Goal: Information Seeking & Learning: Learn about a topic

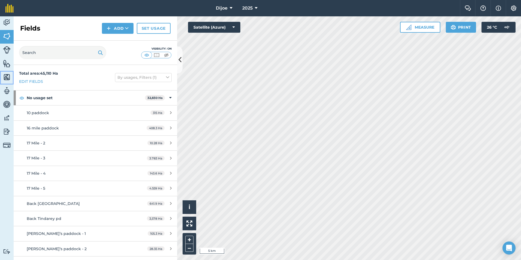
click at [4, 75] on img at bounding box center [7, 77] width 8 height 8
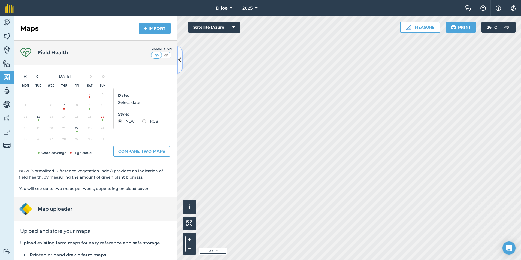
click at [180, 59] on icon at bounding box center [179, 60] width 3 height 10
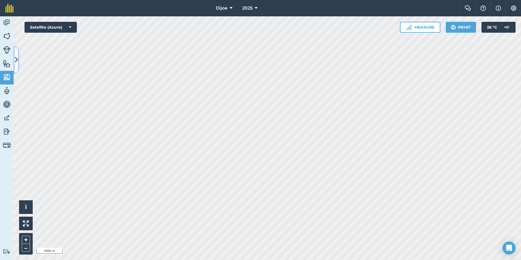
click at [17, 58] on icon at bounding box center [16, 60] width 3 height 10
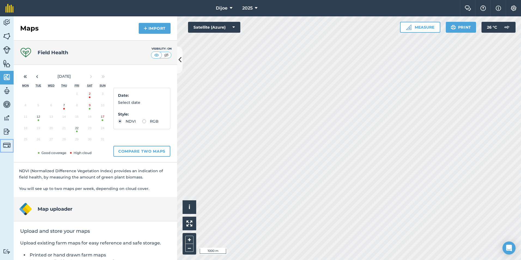
click at [3, 141] on link "Billing" at bounding box center [7, 146] width 14 height 14
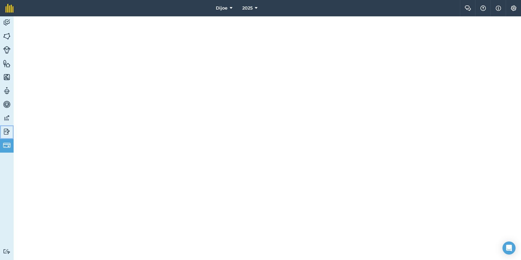
click at [4, 135] on img at bounding box center [7, 131] width 8 height 8
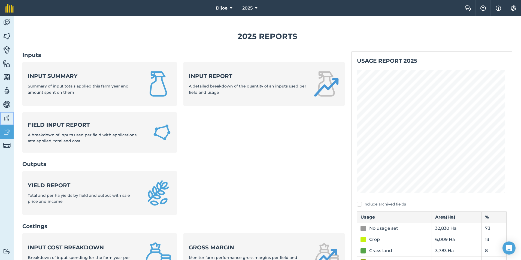
click at [6, 119] on img at bounding box center [7, 118] width 8 height 8
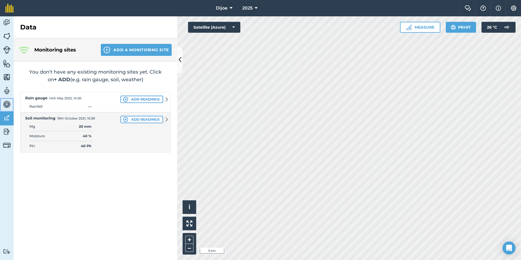
click at [8, 107] on img at bounding box center [7, 104] width 8 height 8
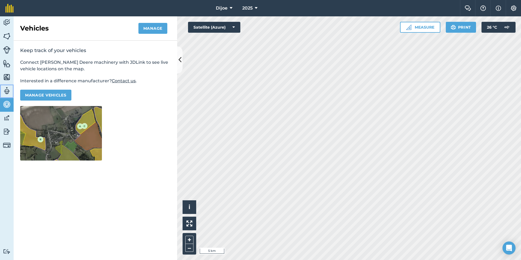
click at [9, 91] on img at bounding box center [7, 91] width 8 height 8
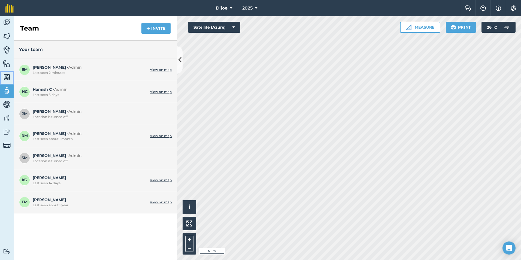
click at [11, 77] on link "Maps" at bounding box center [7, 78] width 14 height 14
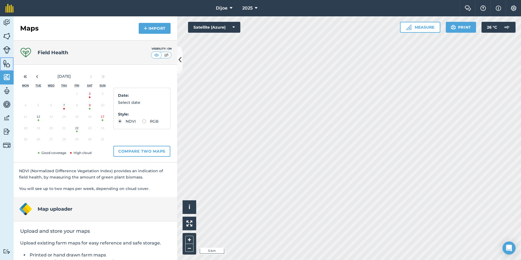
click at [10, 66] on img at bounding box center [7, 63] width 8 height 8
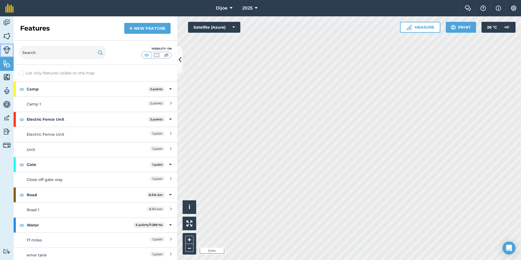
click at [9, 53] on img at bounding box center [7, 50] width 8 height 8
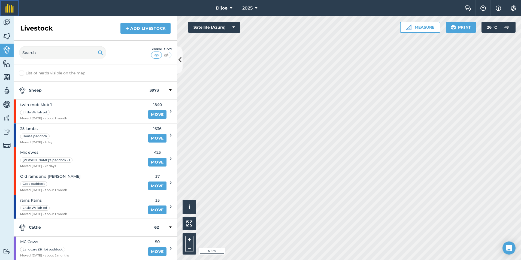
click at [4, 13] on link at bounding box center [9, 8] width 19 height 16
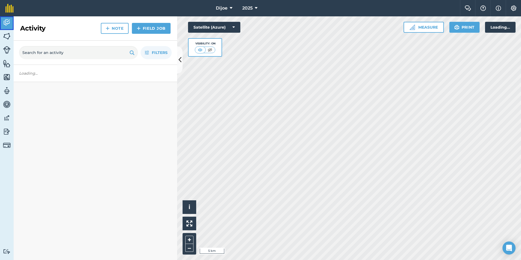
click at [9, 22] on img at bounding box center [7, 23] width 8 height 8
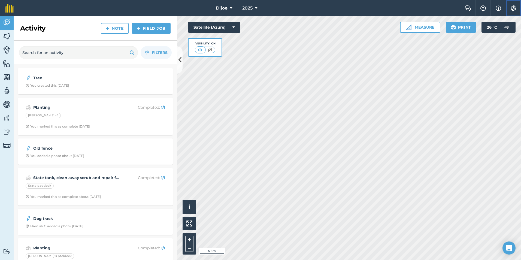
click at [516, 8] on img at bounding box center [513, 7] width 7 height 5
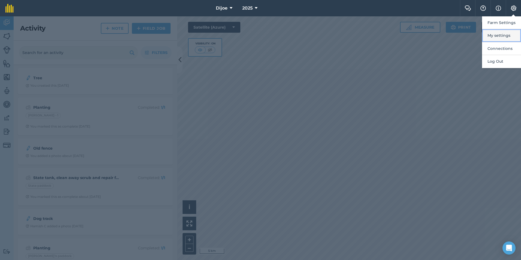
click at [510, 32] on button "My settings" at bounding box center [501, 35] width 39 height 13
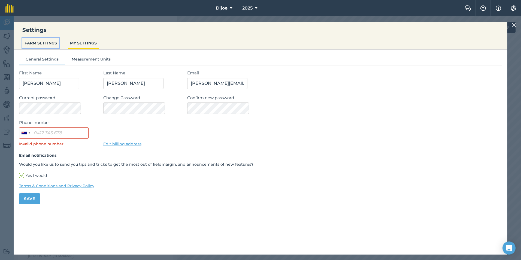
click at [56, 40] on button "FARM SETTINGS" at bounding box center [40, 43] width 37 height 10
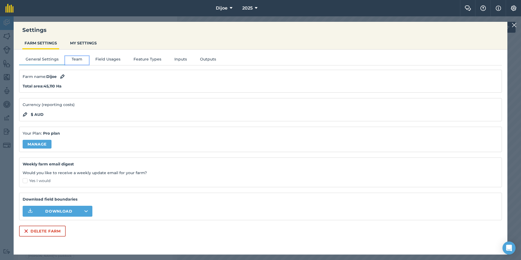
click at [77, 57] on button "Team" at bounding box center [77, 60] width 24 height 8
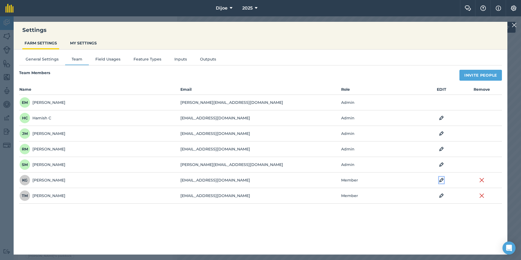
click at [440, 179] on img at bounding box center [441, 180] width 5 height 7
click at [366, 179] on button "Member" at bounding box center [354, 180] width 27 height 11
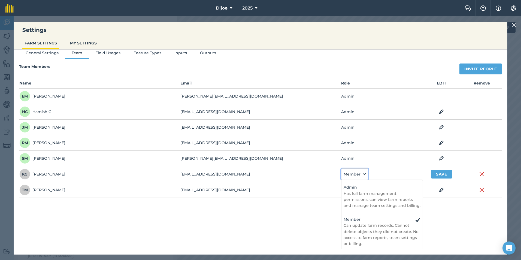
scroll to position [8, 0]
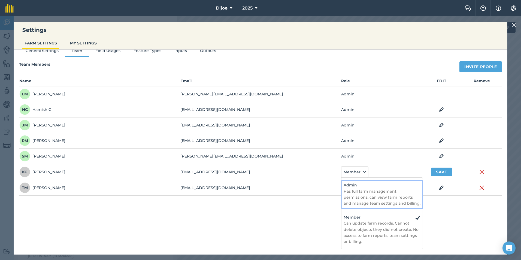
click at [363, 184] on h4 "Admin" at bounding box center [381, 185] width 77 height 6
select select "ADMIN"
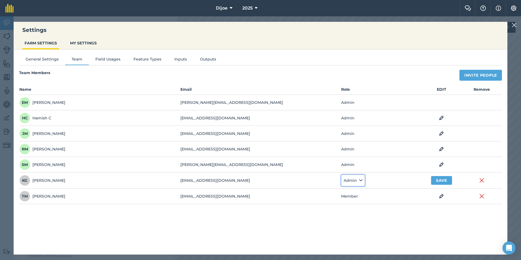
scroll to position [0, 0]
click at [436, 178] on button "Save" at bounding box center [441, 180] width 21 height 9
click at [108, 59] on button "Field Usages" at bounding box center [108, 60] width 38 height 8
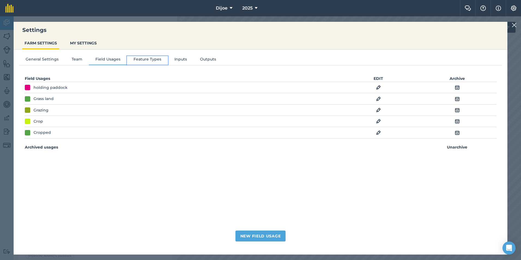
click at [144, 56] on button "Feature Types" at bounding box center [147, 60] width 41 height 8
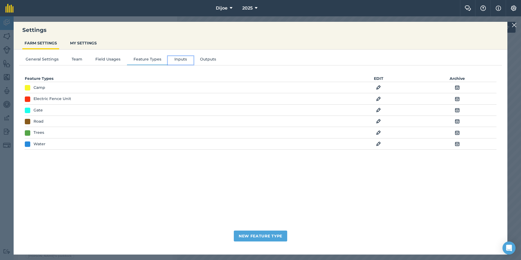
click at [184, 61] on button "Inputs" at bounding box center [181, 60] width 26 height 8
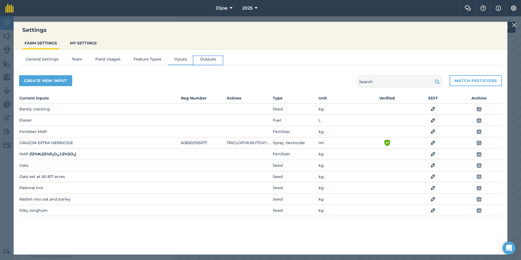
click at [204, 60] on button "Outputs" at bounding box center [207, 60] width 29 height 8
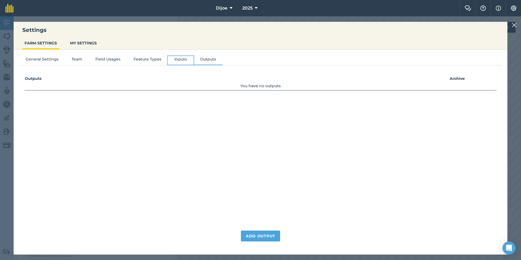
click at [183, 59] on button "Inputs" at bounding box center [181, 60] width 26 height 8
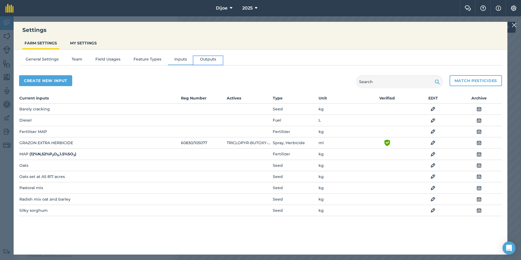
click at [204, 60] on button "Outputs" at bounding box center [207, 60] width 29 height 8
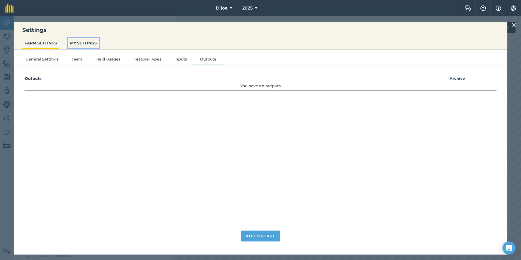
click at [88, 43] on button "MY SETTINGS" at bounding box center [83, 43] width 31 height 10
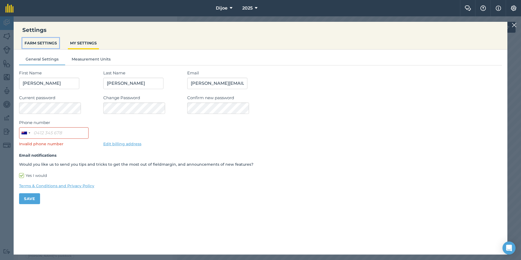
click at [29, 44] on button "FARM SETTINGS" at bounding box center [40, 43] width 37 height 10
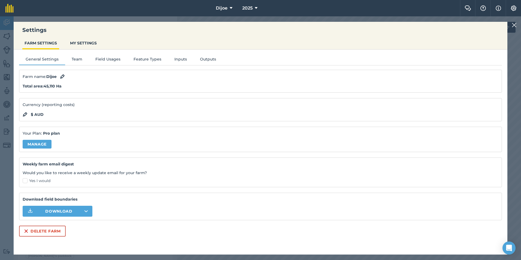
click at [512, 24] on img at bounding box center [513, 25] width 5 height 7
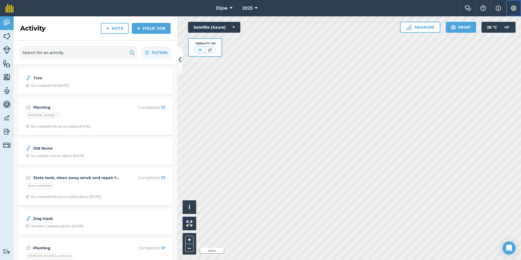
click at [514, 12] on button "Settings" at bounding box center [512, 8] width 15 height 16
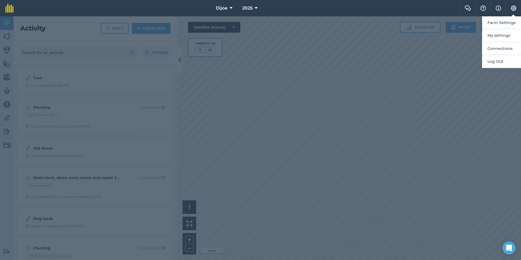
click at [442, 88] on div at bounding box center [260, 137] width 521 height 243
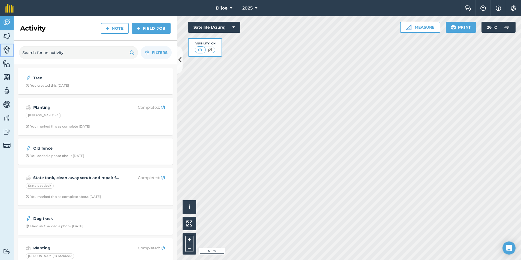
click at [6, 54] on link "Livestock" at bounding box center [7, 51] width 14 height 14
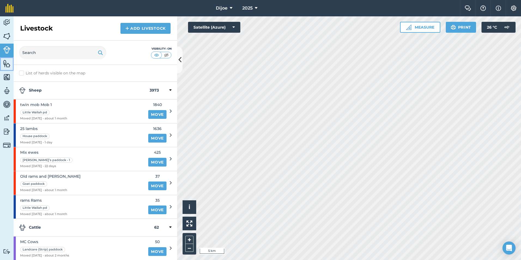
click at [8, 61] on img at bounding box center [7, 63] width 8 height 8
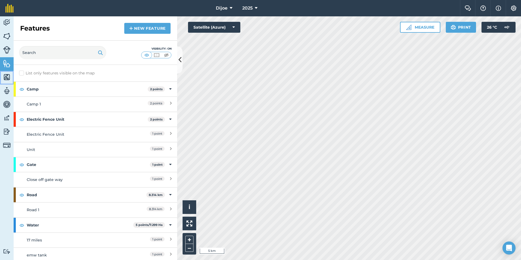
click at [8, 77] on img at bounding box center [7, 77] width 8 height 8
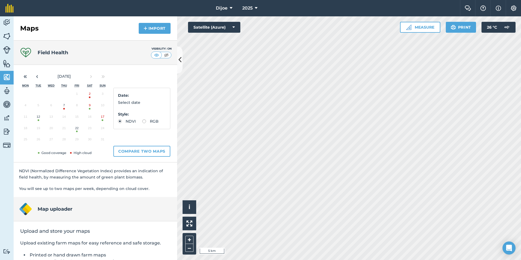
click at [78, 131] on button "22" at bounding box center [77, 129] width 13 height 11
click at [120, 129] on div "Date : 0% cloud cover Style : NDVI RGB" at bounding box center [141, 108] width 57 height 41
click at [142, 123] on label "RGB" at bounding box center [150, 121] width 16 height 4
radio input "true"
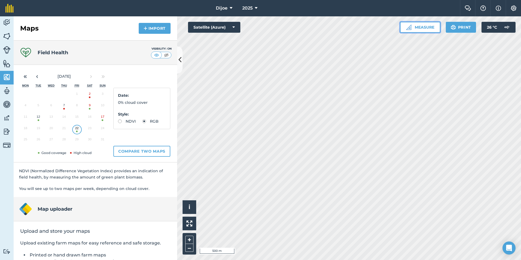
click at [432, 29] on button "Measure" at bounding box center [420, 27] width 40 height 11
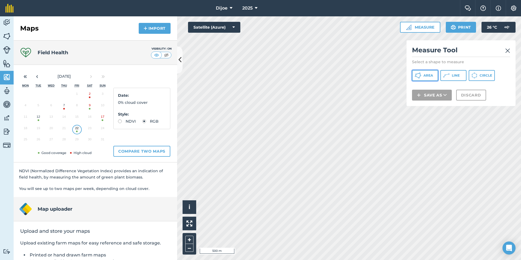
click at [435, 79] on button "Area" at bounding box center [425, 75] width 26 height 11
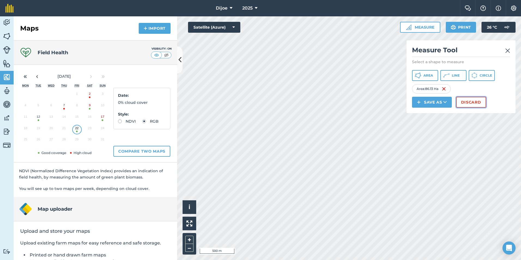
click at [480, 101] on button "Discard" at bounding box center [471, 102] width 30 height 11
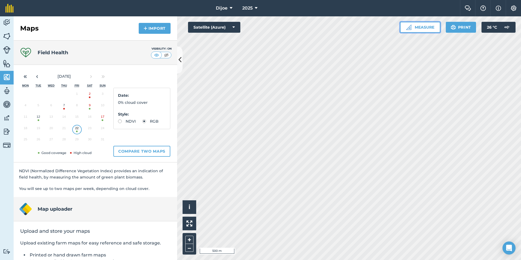
click at [434, 29] on button "Measure" at bounding box center [420, 27] width 40 height 11
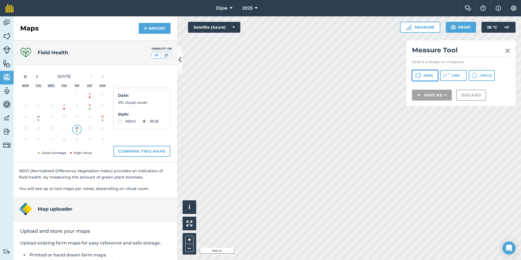
click at [422, 76] on button "Area" at bounding box center [425, 75] width 26 height 11
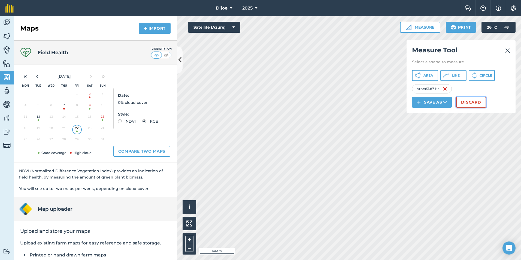
click at [463, 100] on button "Discard" at bounding box center [471, 102] width 30 height 11
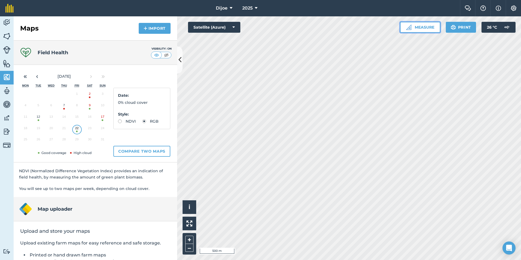
click at [431, 26] on button "Measure" at bounding box center [420, 27] width 40 height 11
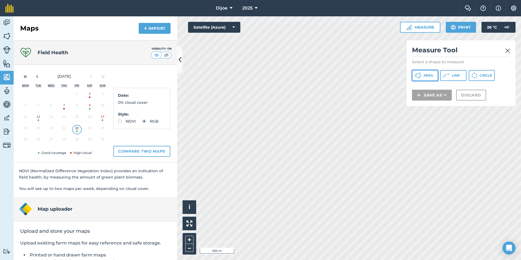
drag, startPoint x: 427, startPoint y: 78, endPoint x: 414, endPoint y: 79, distance: 13.4
click at [427, 78] on button "Area" at bounding box center [425, 75] width 26 height 11
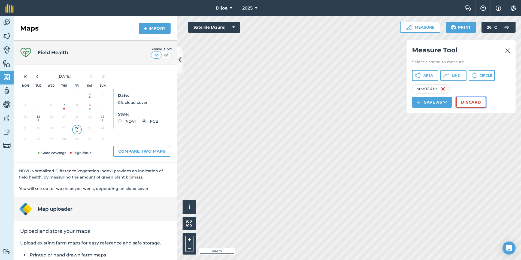
click at [477, 104] on button "Discard" at bounding box center [471, 102] width 30 height 11
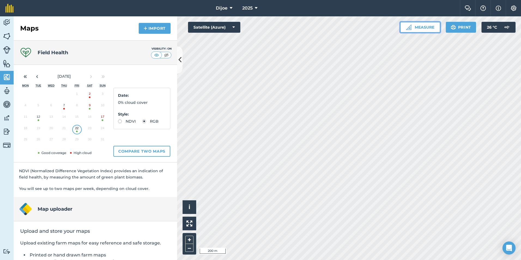
click at [415, 25] on button "Measure" at bounding box center [420, 27] width 40 height 11
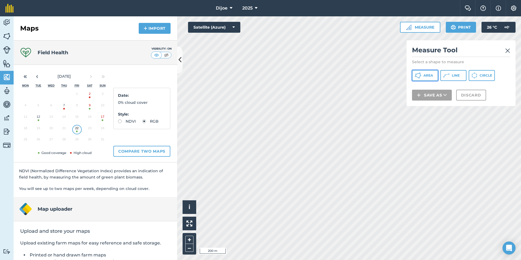
click at [432, 75] on span "Area" at bounding box center [428, 75] width 10 height 4
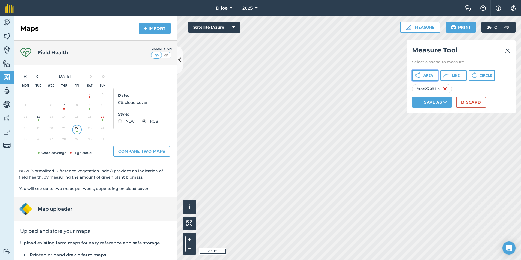
click at [426, 73] on button "Area" at bounding box center [425, 75] width 26 height 11
click at [422, 76] on button "Area" at bounding box center [425, 75] width 26 height 11
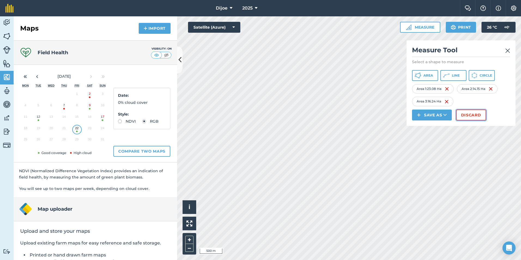
click at [481, 112] on button "Discard" at bounding box center [471, 114] width 30 height 11
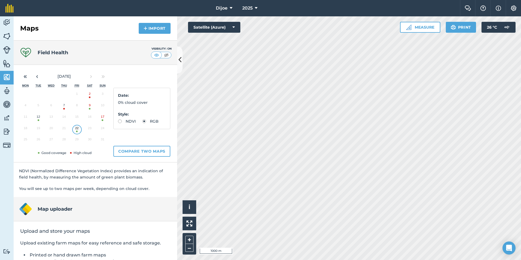
click at [415, 259] on html "Dijoe 2025 Farm Chat Help Info Settings Dijoe - 2025 Reproduced with the permis…" at bounding box center [260, 130] width 521 height 260
click at [118, 122] on label "NDVI" at bounding box center [127, 121] width 18 height 4
radio input "true"
click at [138, 151] on button "Compare two maps" at bounding box center [141, 151] width 57 height 11
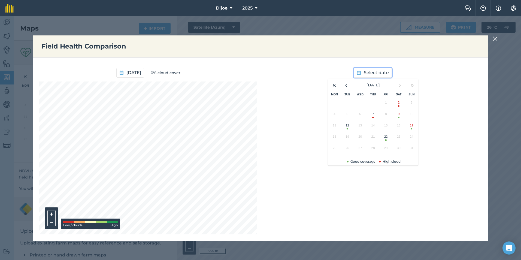
click at [379, 73] on span "Select date" at bounding box center [376, 72] width 25 height 7
click at [368, 85] on span "[DATE]" at bounding box center [372, 85] width 13 height 5
click at [347, 85] on button "‹" at bounding box center [346, 85] width 12 height 12
click at [378, 119] on button "August" at bounding box center [373, 117] width 30 height 11
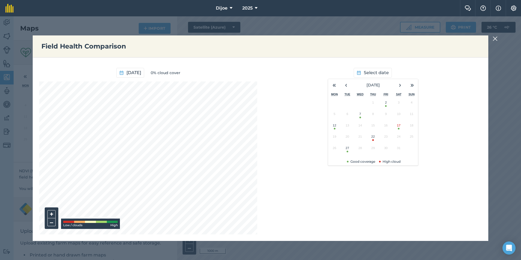
click at [350, 150] on button "27" at bounding box center [347, 148] width 13 height 11
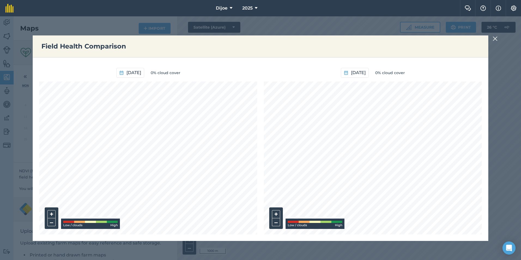
click at [492, 35] on div "Field Health Comparison [DATE] 0% cloud cover + – Low / clouds High [DATE] 0% c…" at bounding box center [260, 137] width 521 height 243
